Goal: Task Accomplishment & Management: Manage account settings

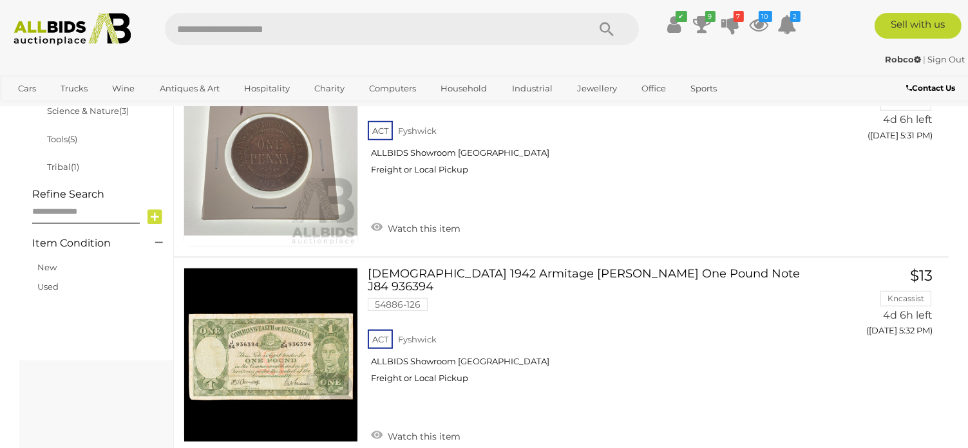
scroll to position [515, 0]
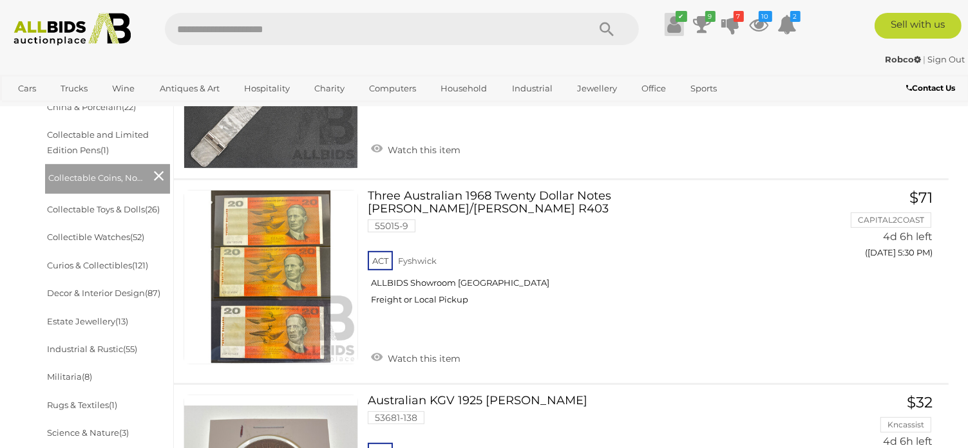
click at [673, 25] on icon at bounding box center [674, 24] width 14 height 23
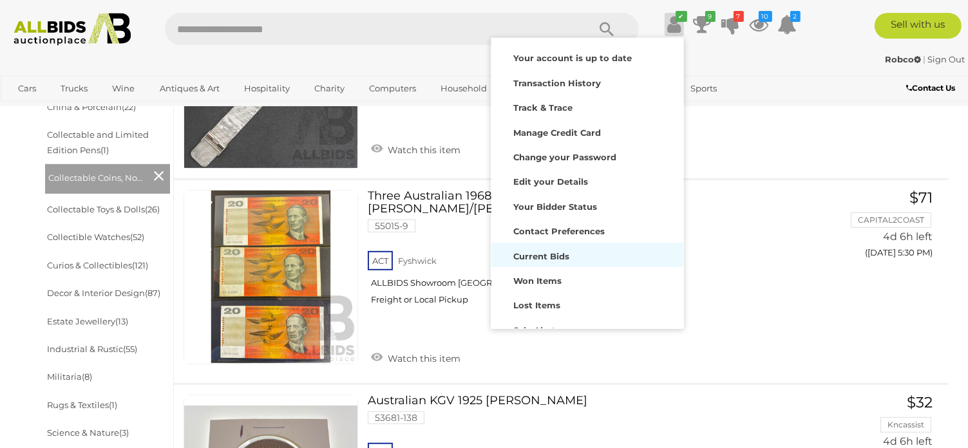
click at [551, 255] on strong "Current Bids" at bounding box center [542, 256] width 56 height 10
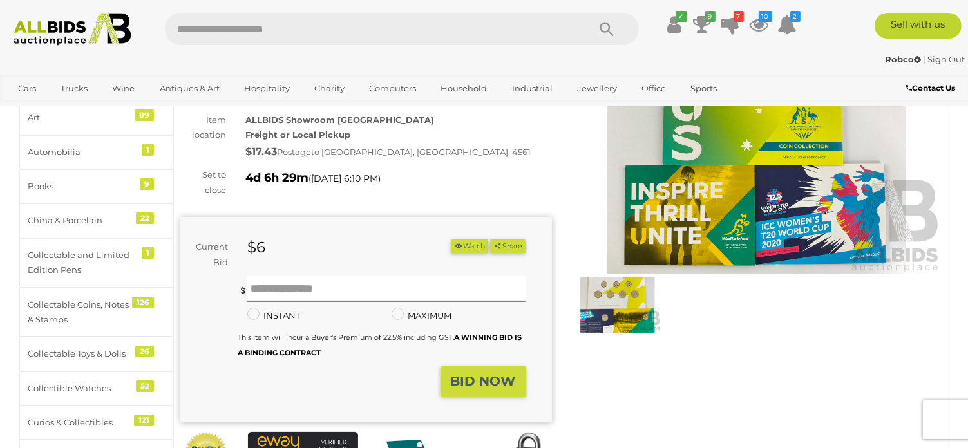
scroll to position [129, 0]
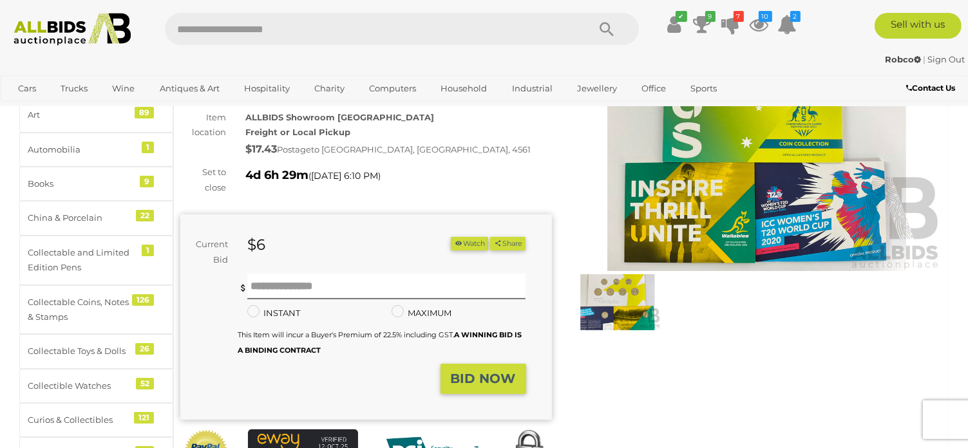
click at [615, 295] on img at bounding box center [618, 301] width 86 height 55
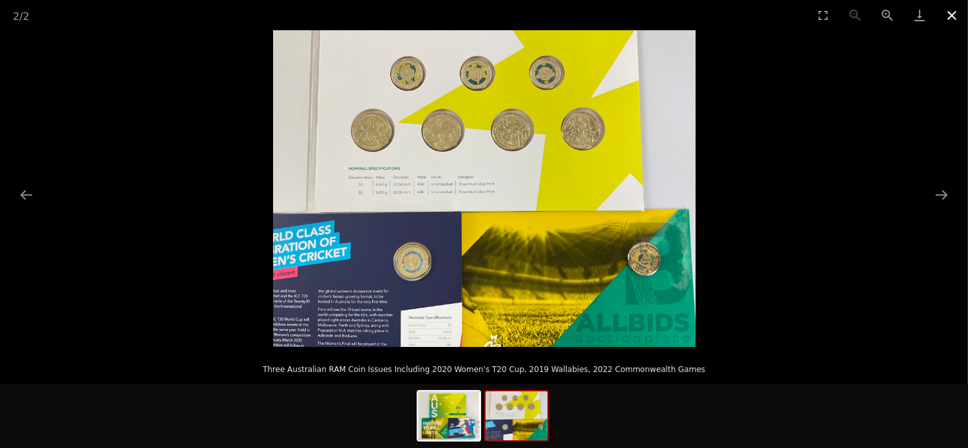
click at [950, 14] on button "Close gallery" at bounding box center [952, 15] width 32 height 30
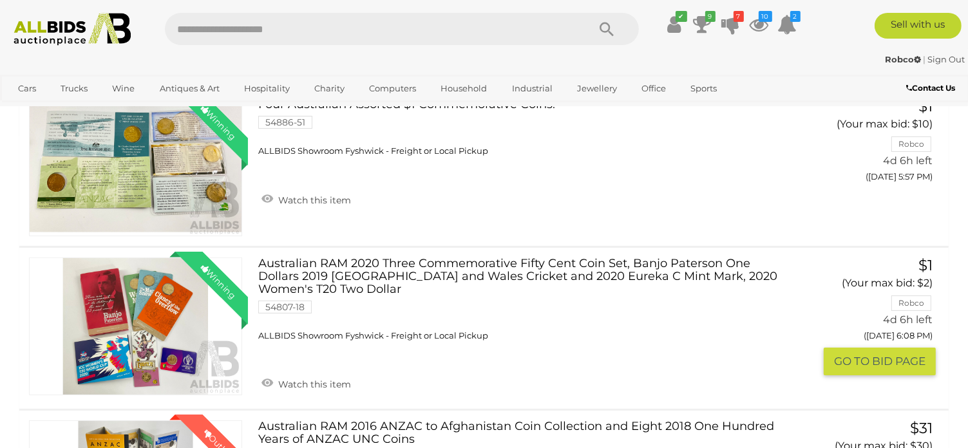
scroll to position [64, 0]
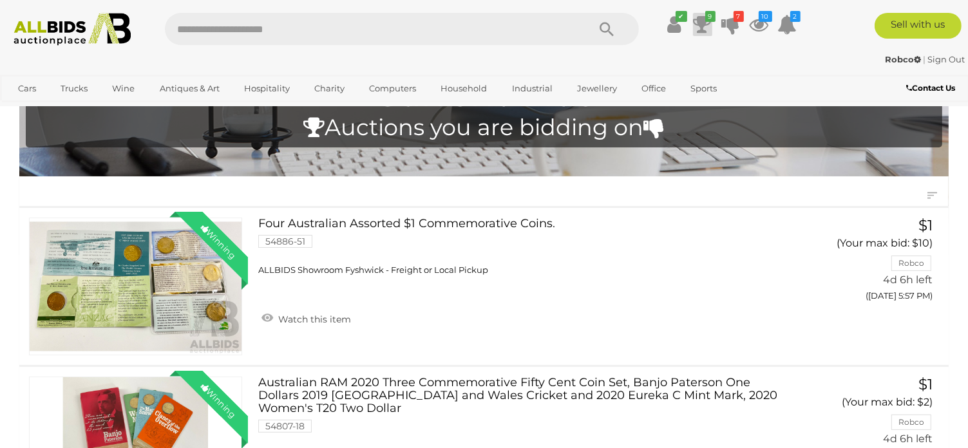
click at [707, 28] on icon at bounding box center [703, 24] width 18 height 23
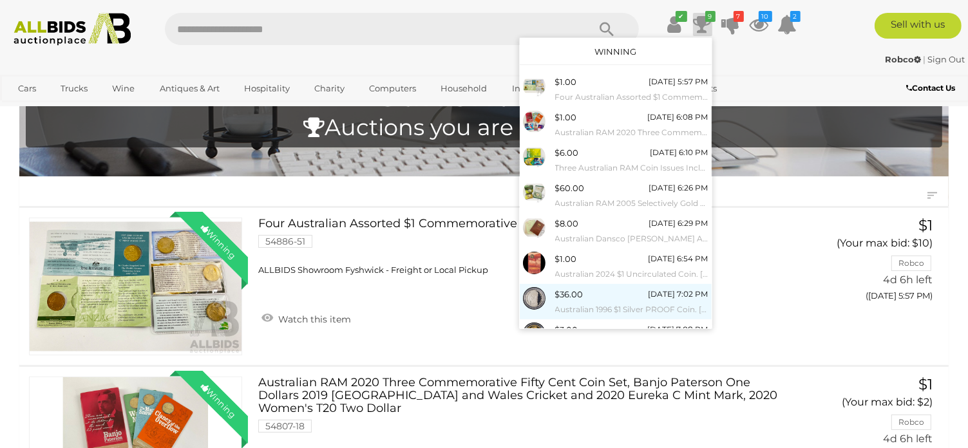
click at [699, 318] on link "$36.00 Thursday 7:02 PM Australian 1996 $1 Silver PROOF Coin. Henry Parkes" at bounding box center [616, 301] width 192 height 35
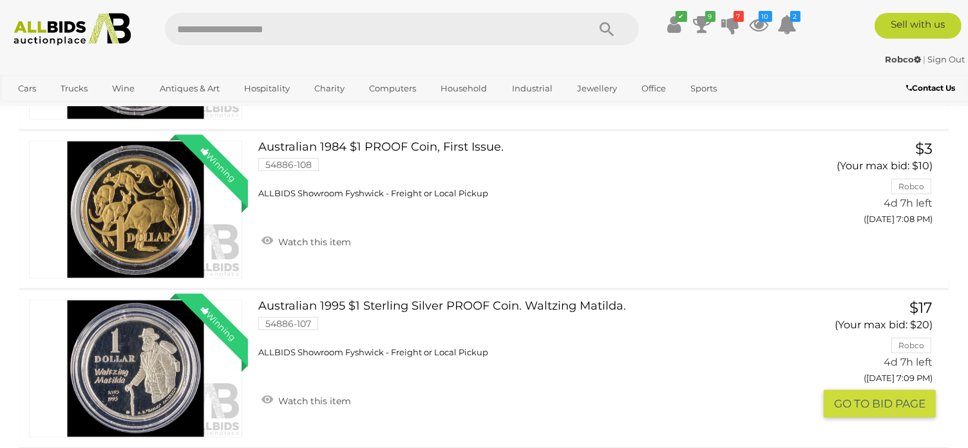
scroll to position [1804, 0]
